Goal: Task Accomplishment & Management: Manage account settings

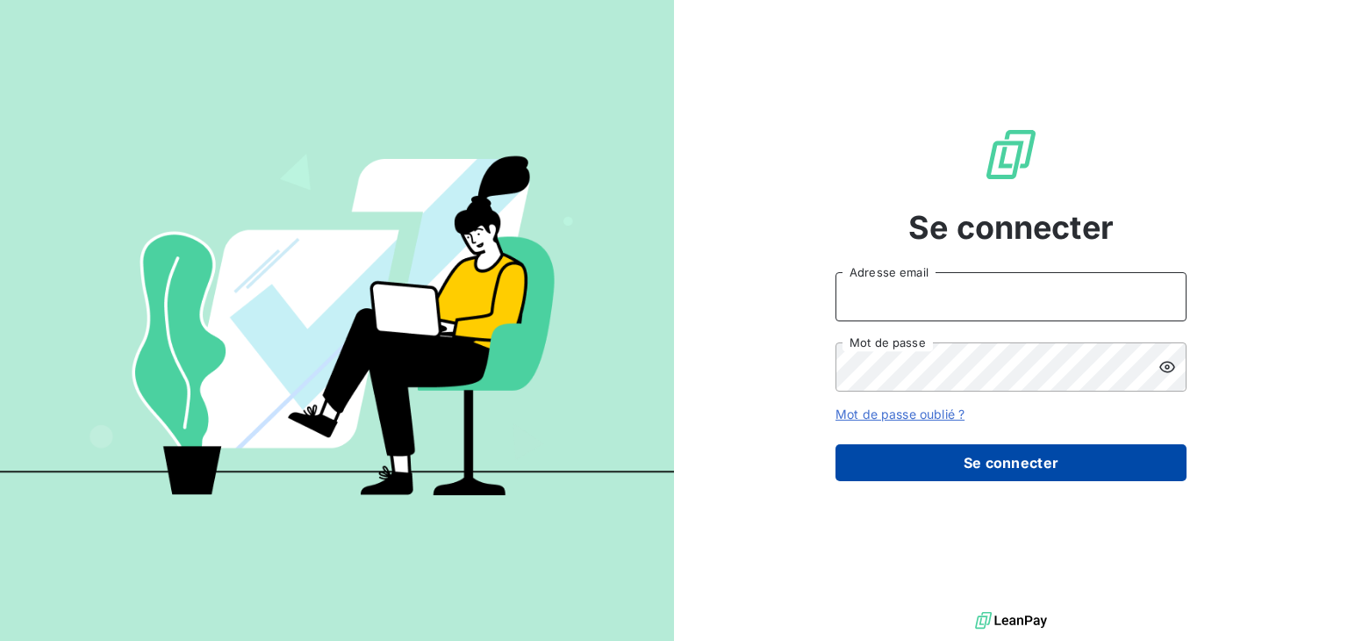
type input "[EMAIL_ADDRESS][PERSON_NAME][DOMAIN_NAME]"
click at [903, 455] on button "Se connecter" at bounding box center [1010, 462] width 351 height 37
